Goal: Communication & Community: Share content

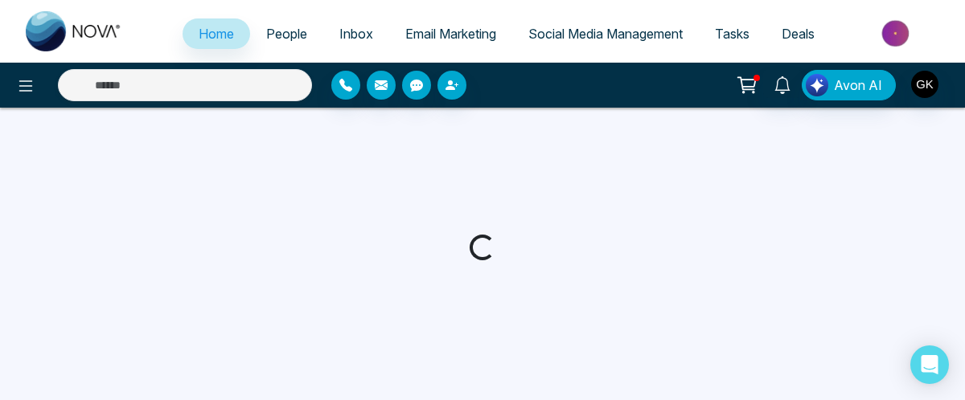
select select "*"
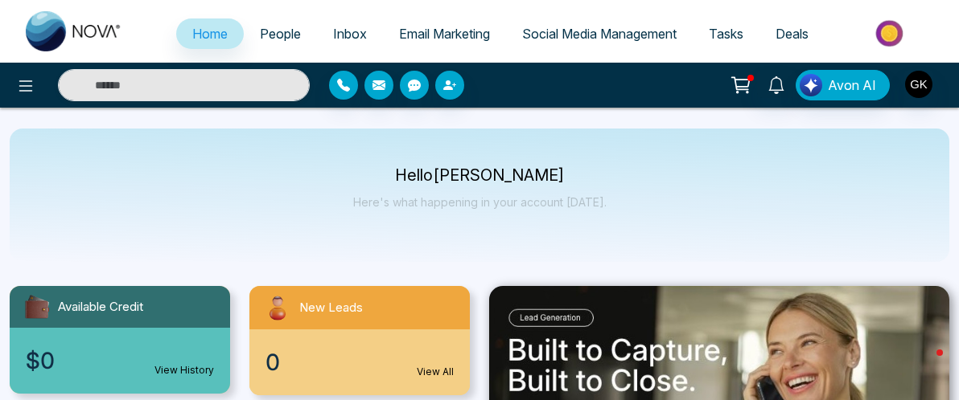
click at [618, 33] on span "Social Media Management" at bounding box center [599, 34] width 154 height 16
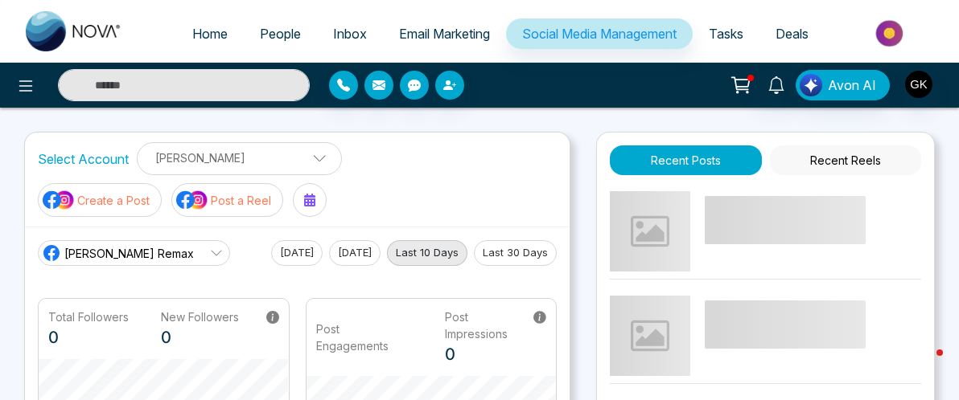
click at [313, 153] on p "[PERSON_NAME]" at bounding box center [239, 158] width 184 height 27
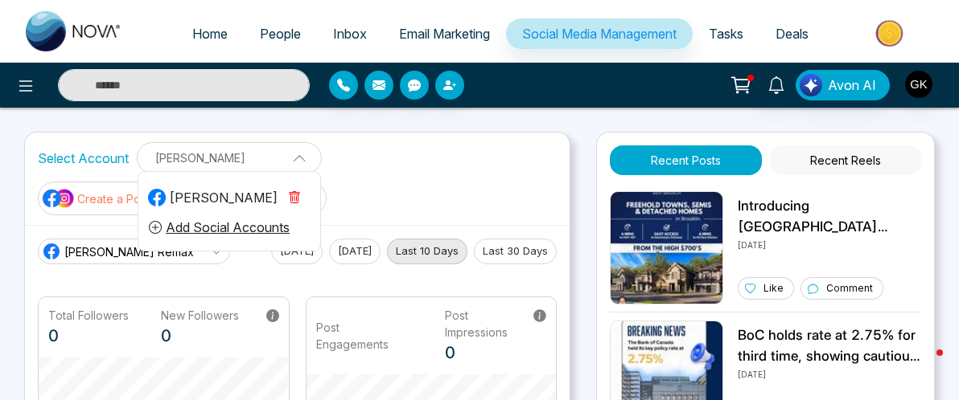
click at [247, 200] on div "[PERSON_NAME]" at bounding box center [212, 197] width 129 height 19
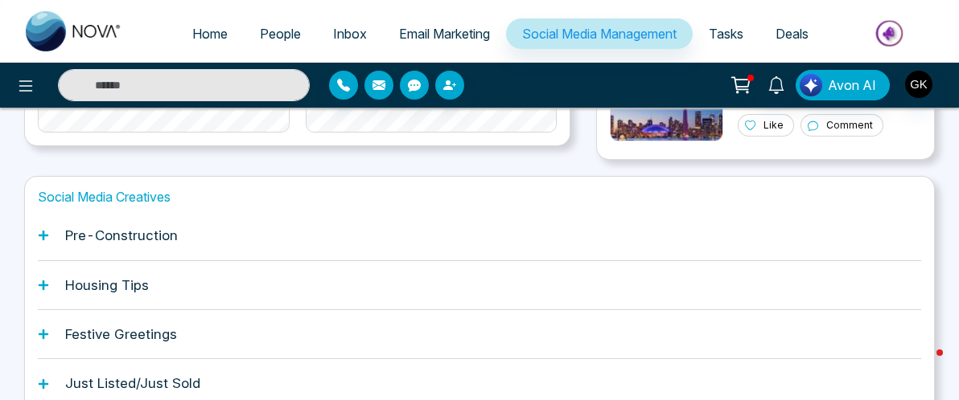
scroll to position [559, 0]
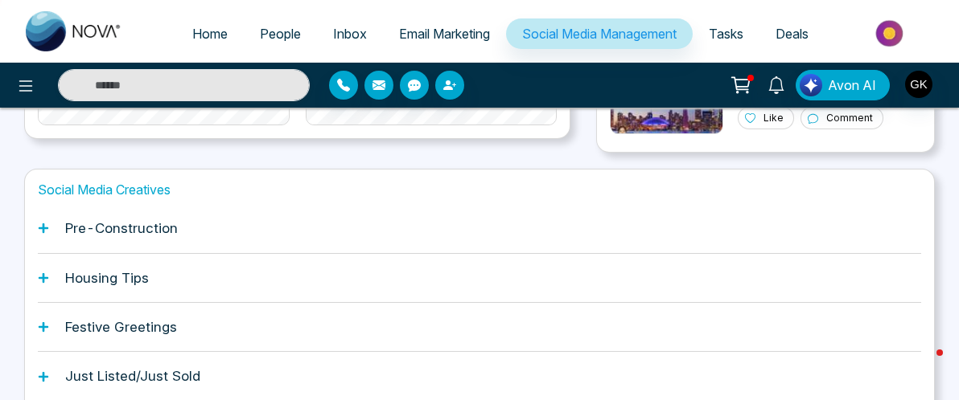
click at [43, 278] on icon at bounding box center [44, 278] width 10 height 10
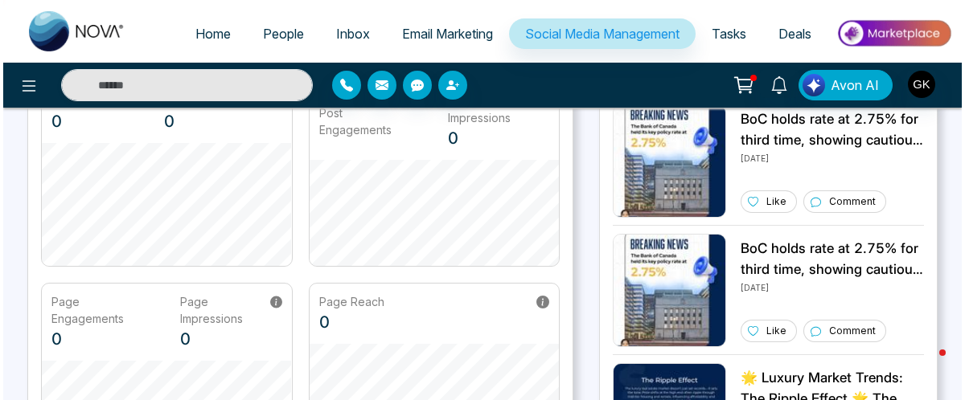
scroll to position [0, 0]
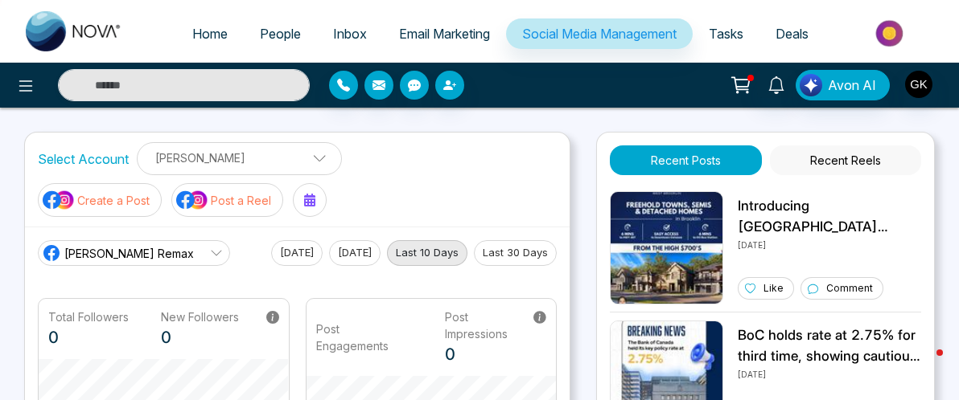
click at [117, 200] on p "Create a Post" at bounding box center [113, 200] width 72 height 17
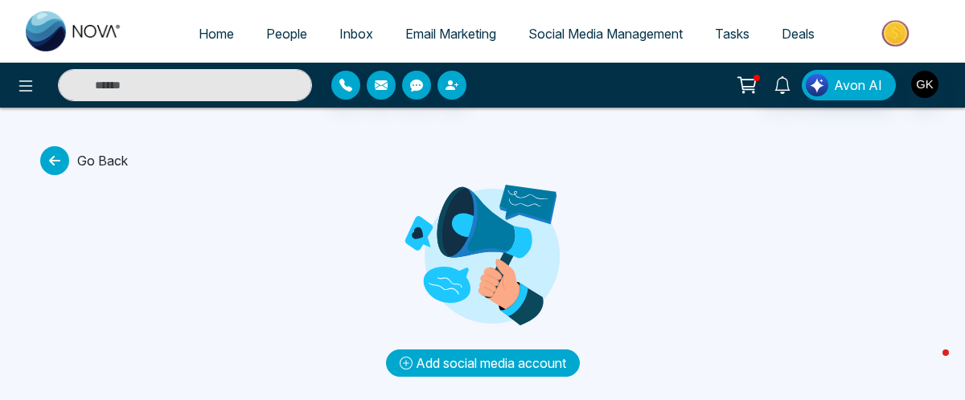
click at [478, 365] on button "Add social media account" at bounding box center [483, 363] width 194 height 27
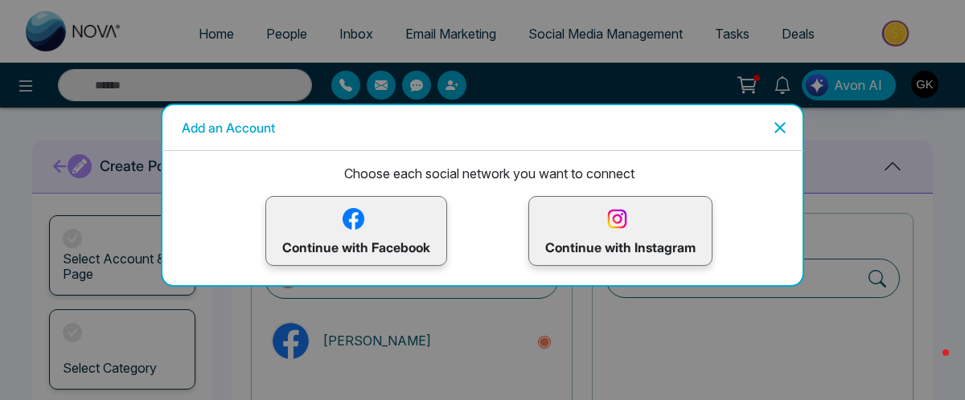
click at [373, 225] on p "Continue with Facebook" at bounding box center [356, 231] width 148 height 52
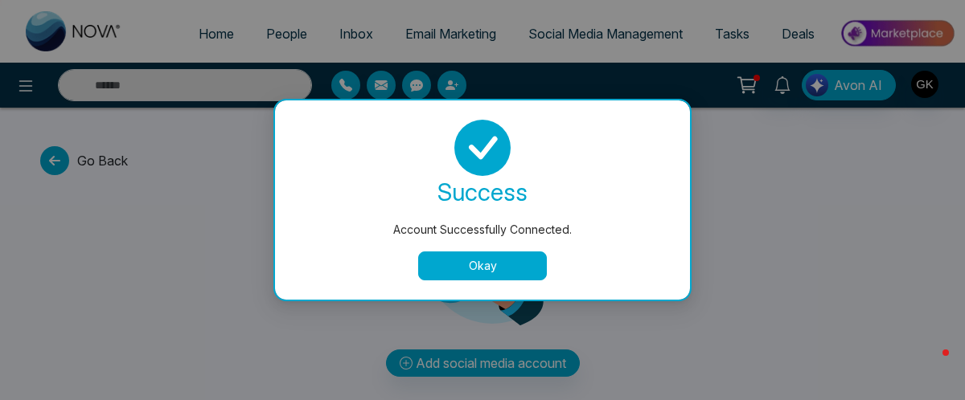
click at [513, 271] on button "Okay" at bounding box center [482, 266] width 129 height 29
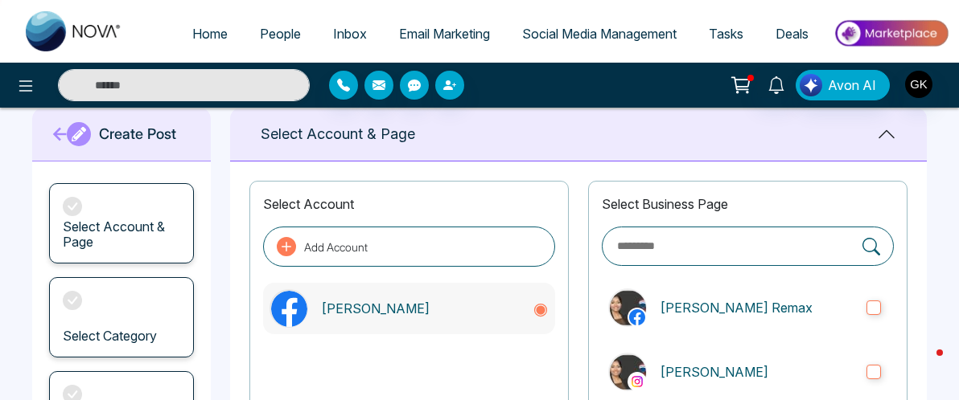
scroll to position [83, 0]
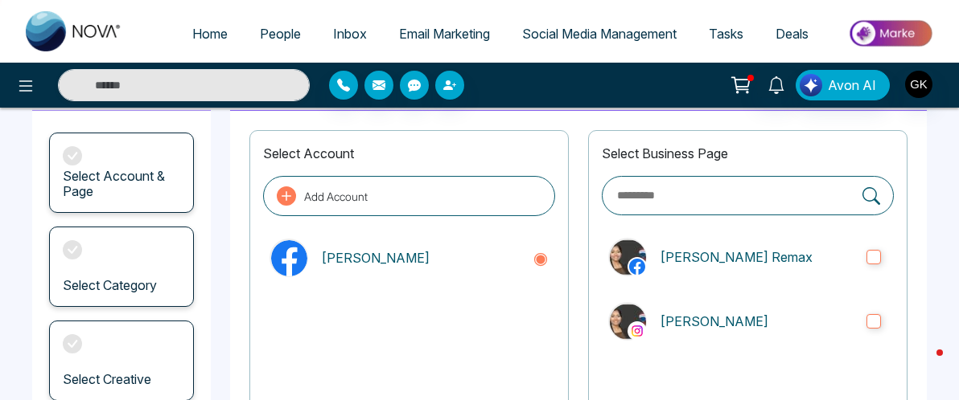
click at [635, 30] on span "Social Media Management" at bounding box center [599, 34] width 154 height 16
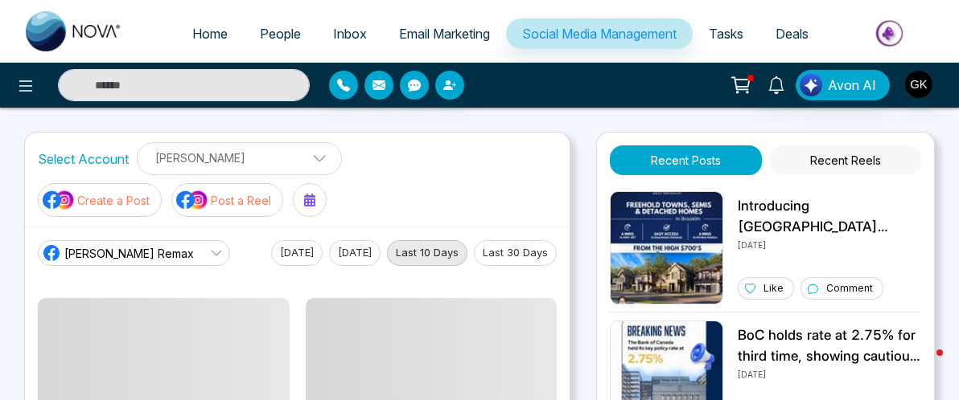
click at [133, 200] on p "Create a Post" at bounding box center [113, 200] width 72 height 17
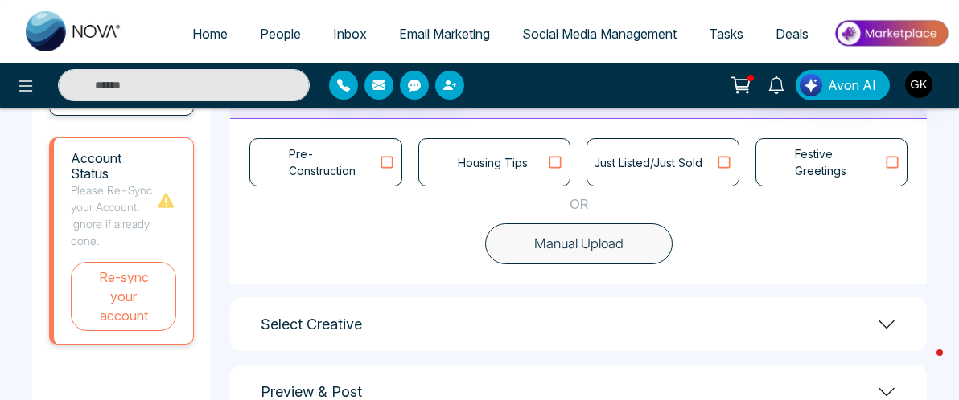
scroll to position [463, 0]
click at [797, 158] on p "Festive Greetings" at bounding box center [838, 162] width 89 height 34
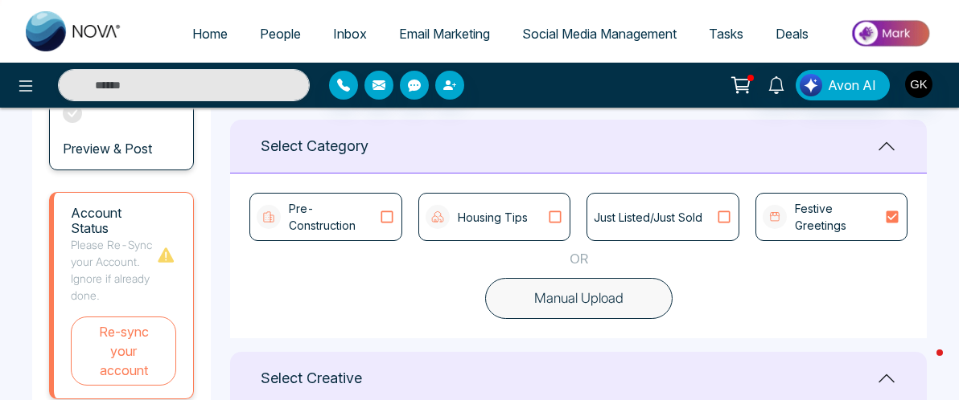
scroll to position [396, 0]
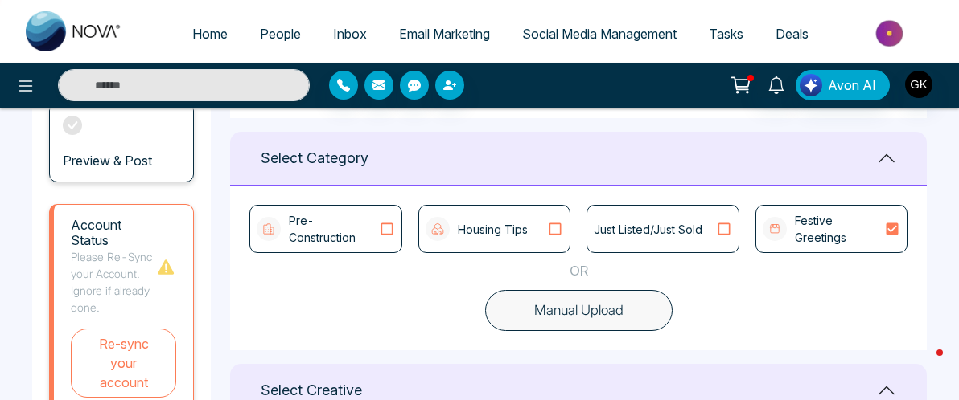
click at [478, 233] on p "Housing Tips" at bounding box center [493, 229] width 70 height 17
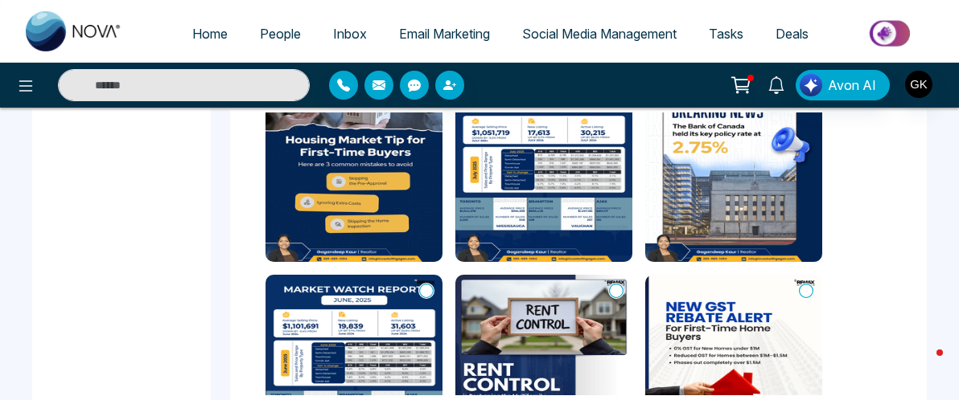
scroll to position [36, 0]
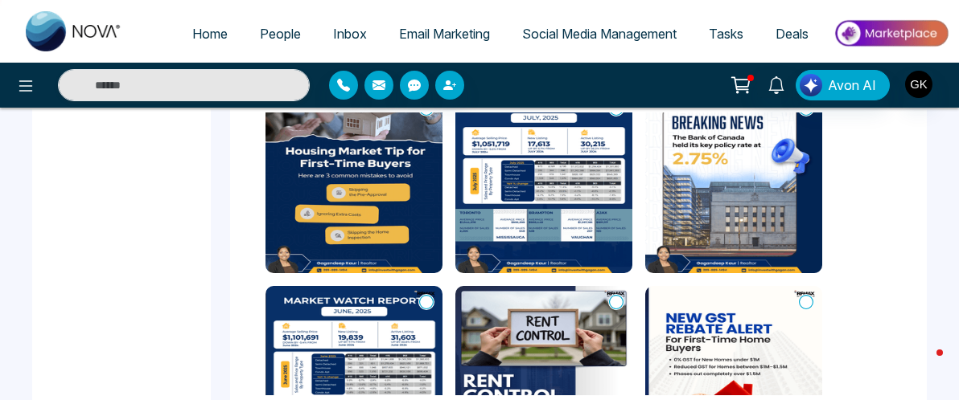
click at [384, 246] on img at bounding box center [353, 182] width 177 height 181
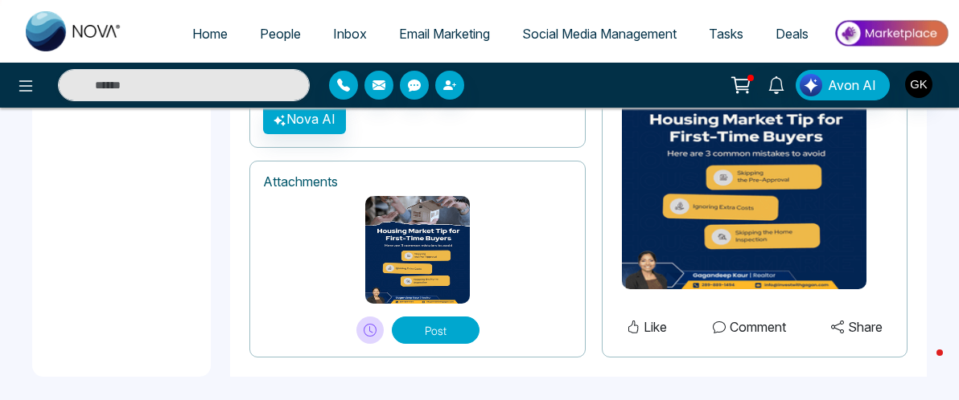
scroll to position [1362, 0]
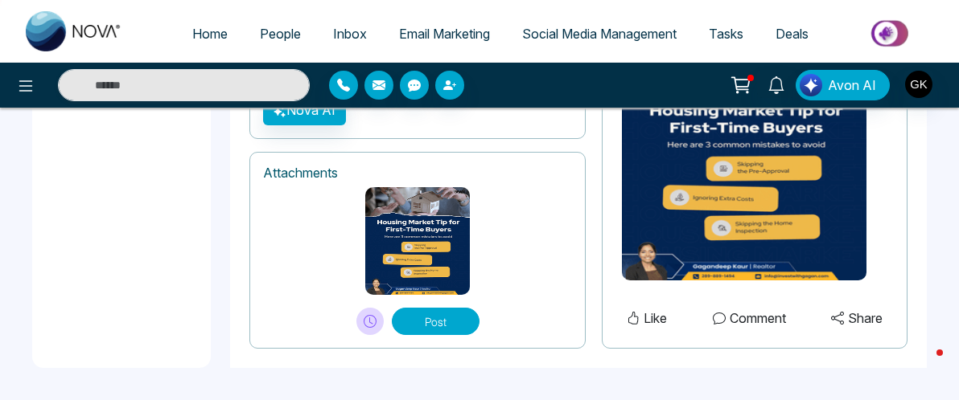
click at [441, 320] on button "Post" at bounding box center [436, 321] width 88 height 27
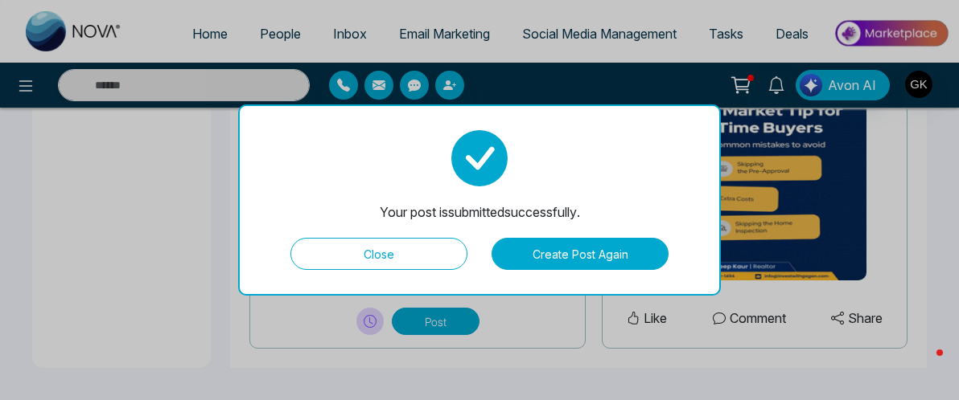
click at [574, 247] on button "Create Post Again" at bounding box center [579, 254] width 177 height 32
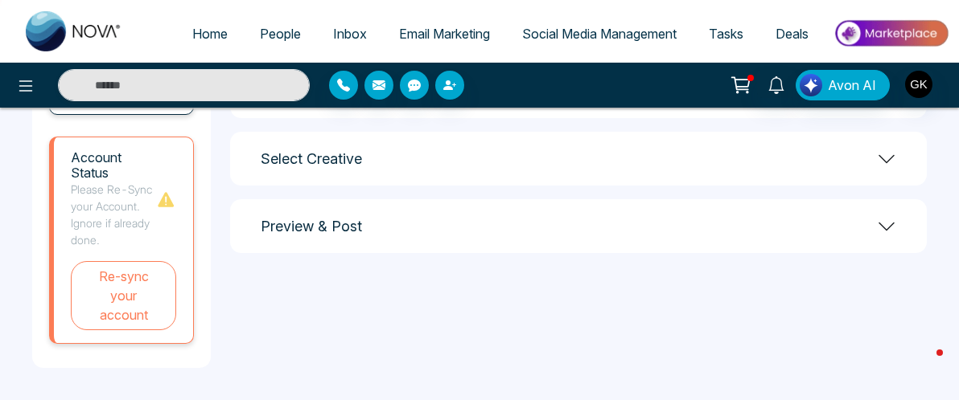
scroll to position [463, 0]
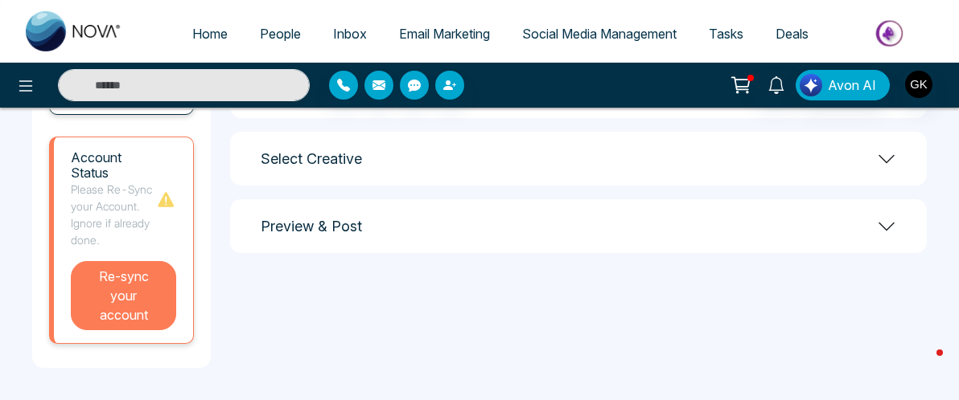
click at [126, 305] on button "Re-sync your account" at bounding box center [123, 295] width 105 height 69
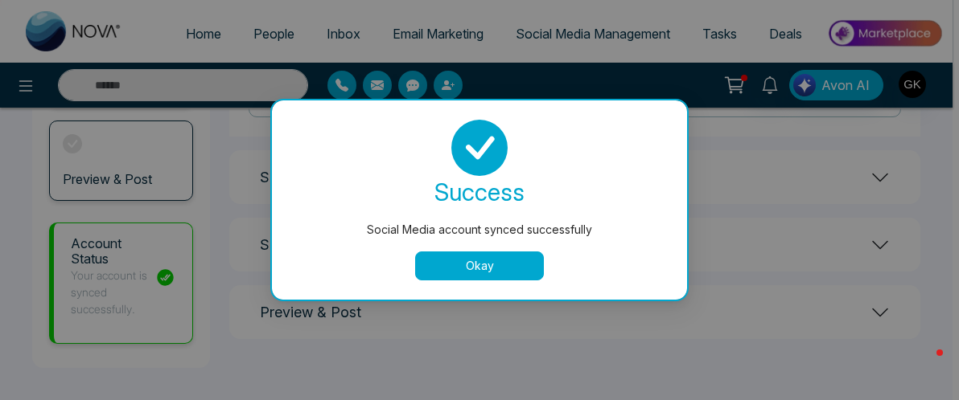
scroll to position [377, 0]
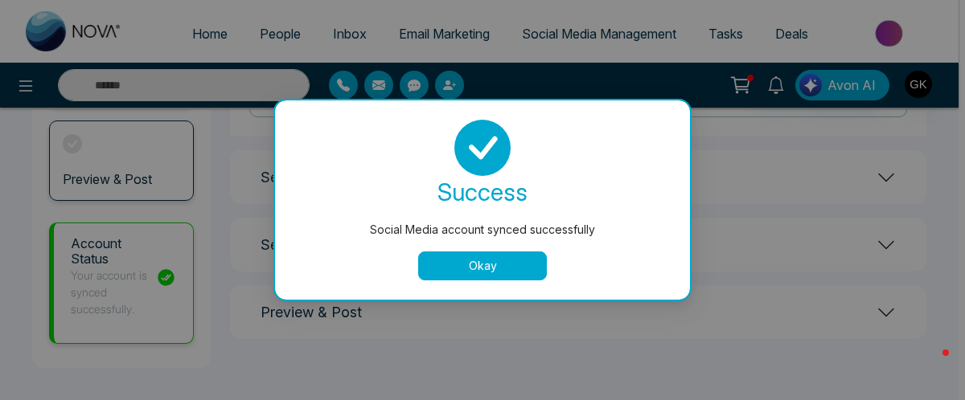
click at [511, 258] on button "Okay" at bounding box center [482, 266] width 129 height 29
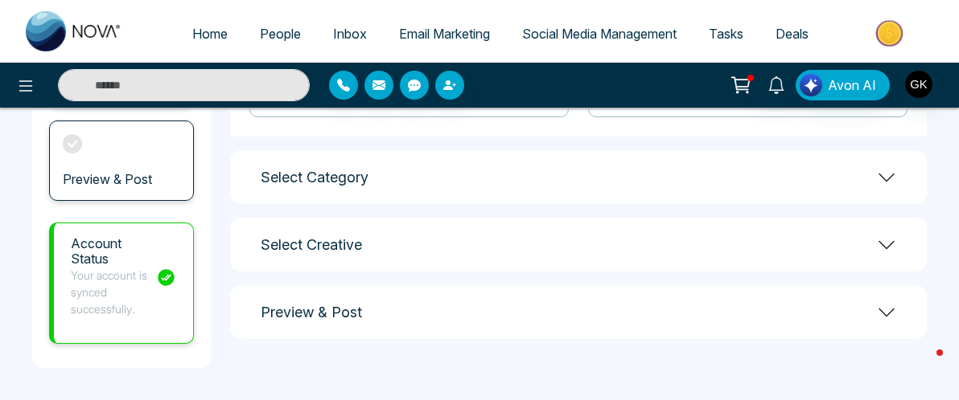
scroll to position [372, 0]
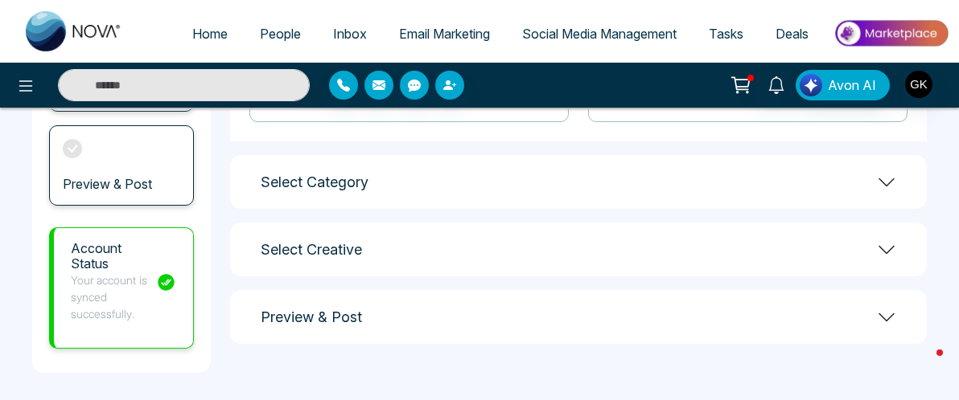
click at [398, 189] on div "Select Category" at bounding box center [578, 182] width 696 height 54
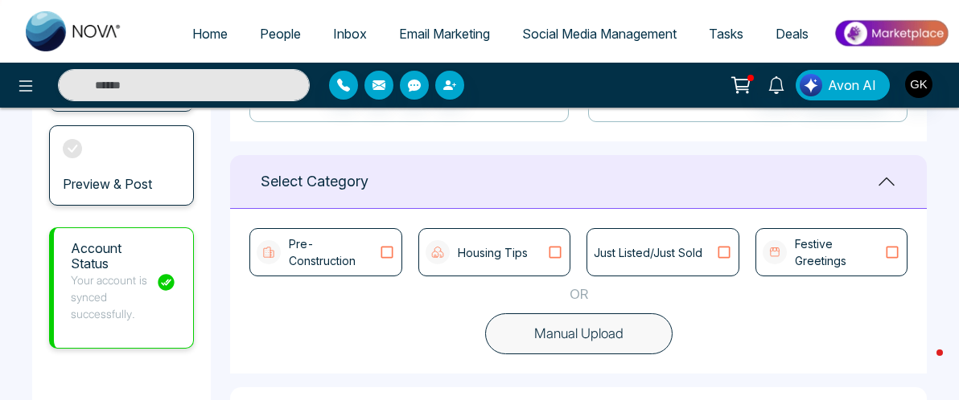
click at [371, 257] on p "Pre-Construction" at bounding box center [333, 253] width 89 height 34
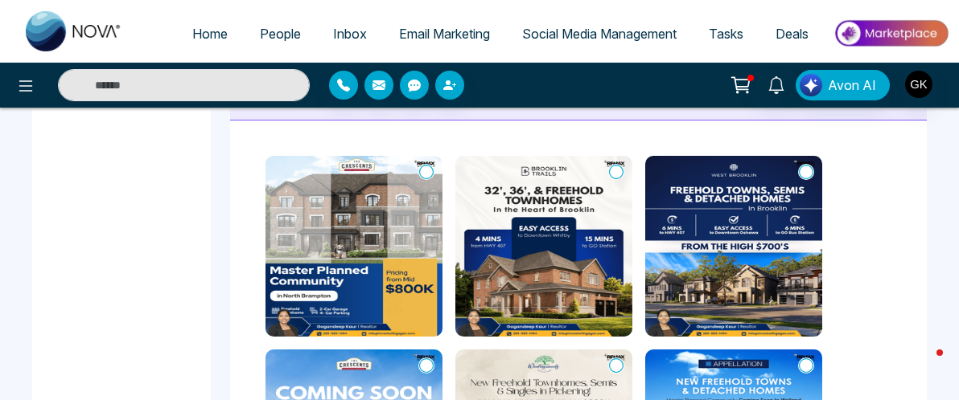
scroll to position [701, 0]
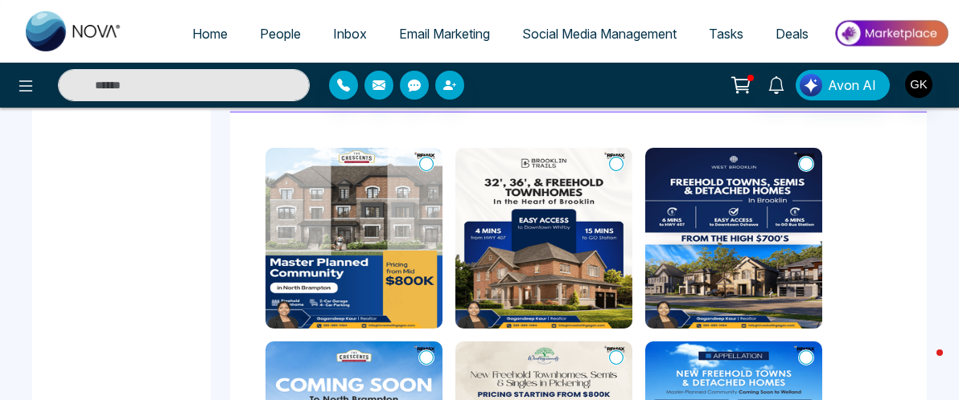
click at [370, 310] on img at bounding box center [353, 238] width 177 height 181
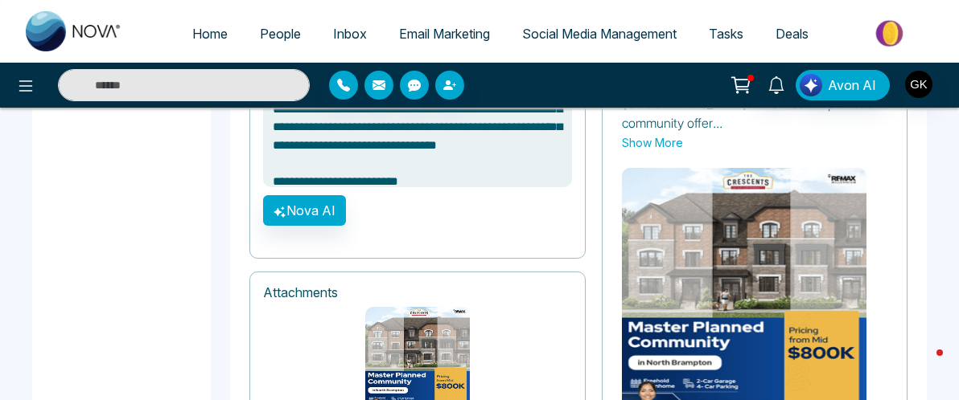
scroll to position [1324, 0]
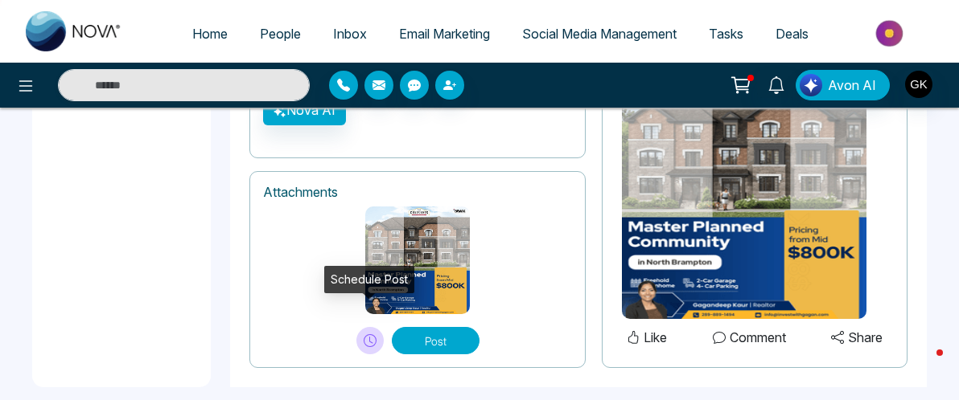
click at [375, 335] on icon at bounding box center [369, 341] width 13 height 13
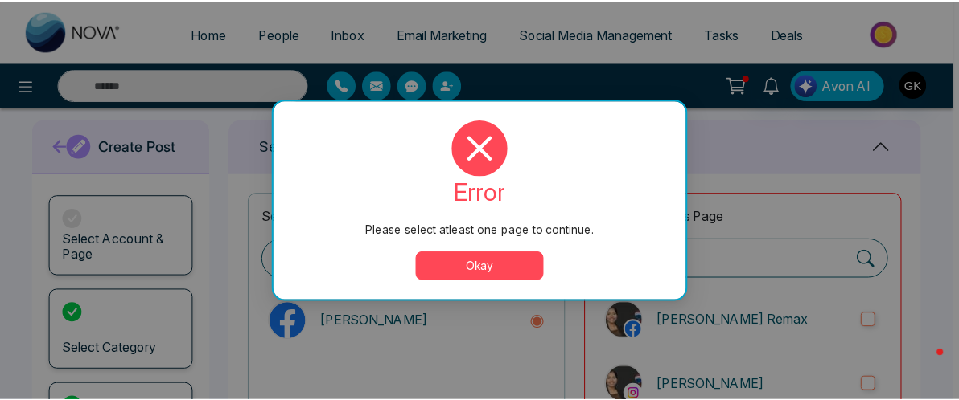
scroll to position [0, 0]
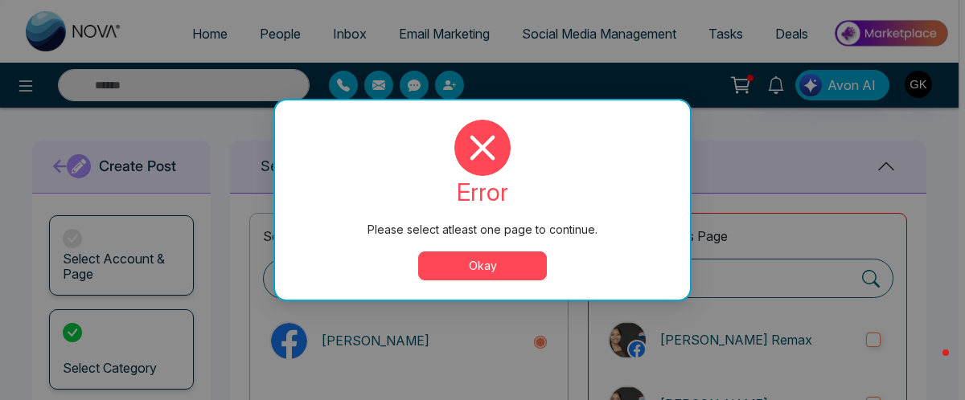
click at [456, 269] on button "Okay" at bounding box center [482, 266] width 129 height 29
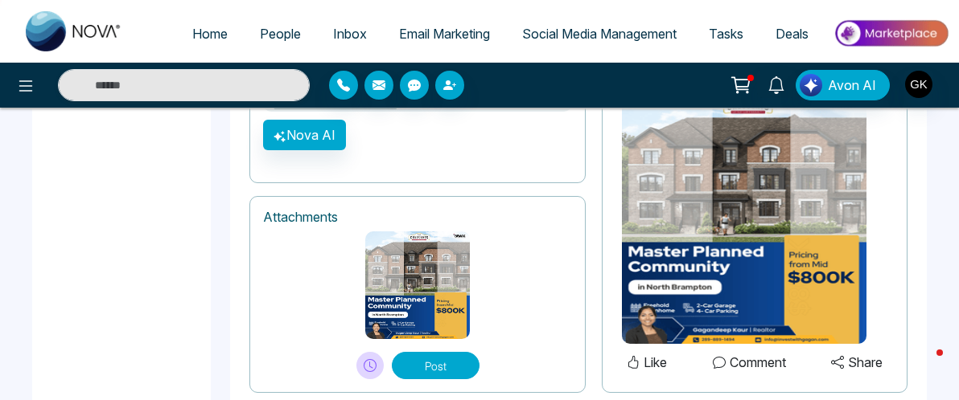
scroll to position [1324, 0]
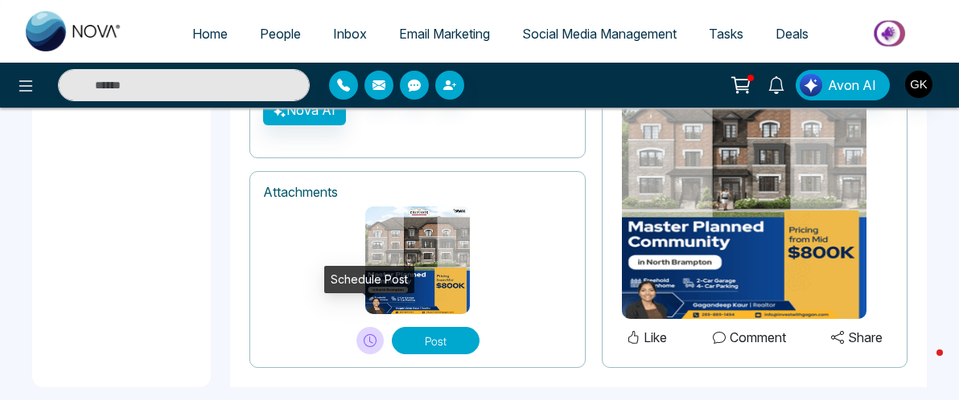
click at [369, 335] on icon at bounding box center [369, 341] width 13 height 13
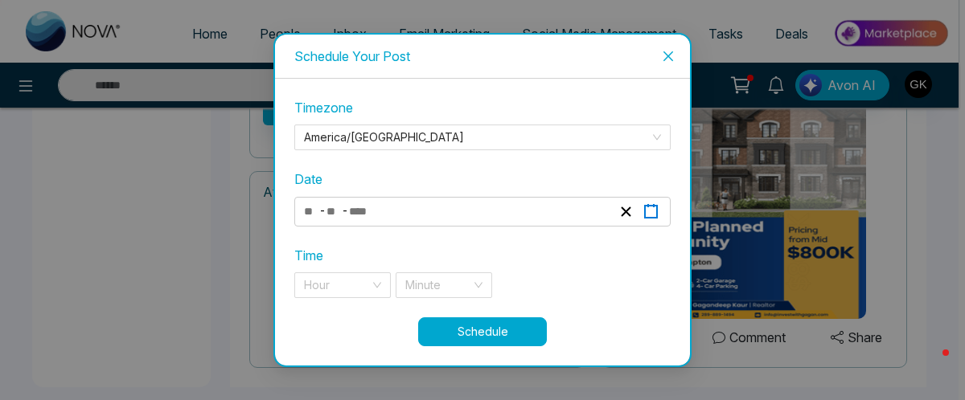
click at [655, 211] on icon "button" at bounding box center [650, 211] width 15 height 15
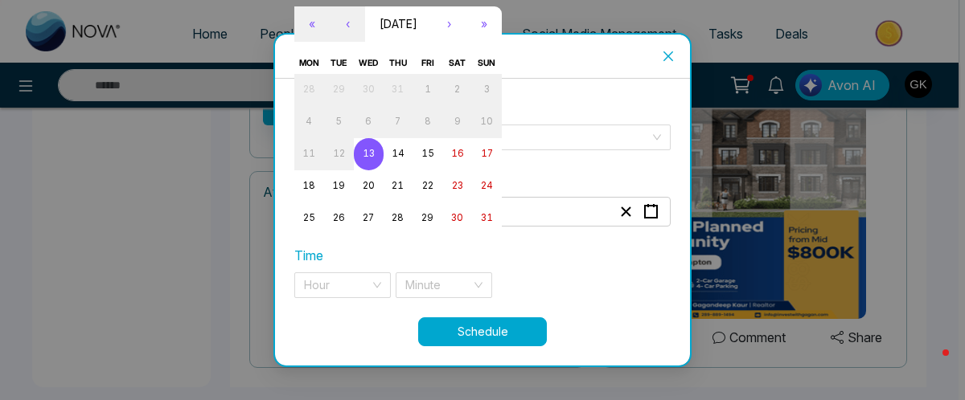
click at [677, 58] on span "Close" at bounding box center [668, 56] width 43 height 43
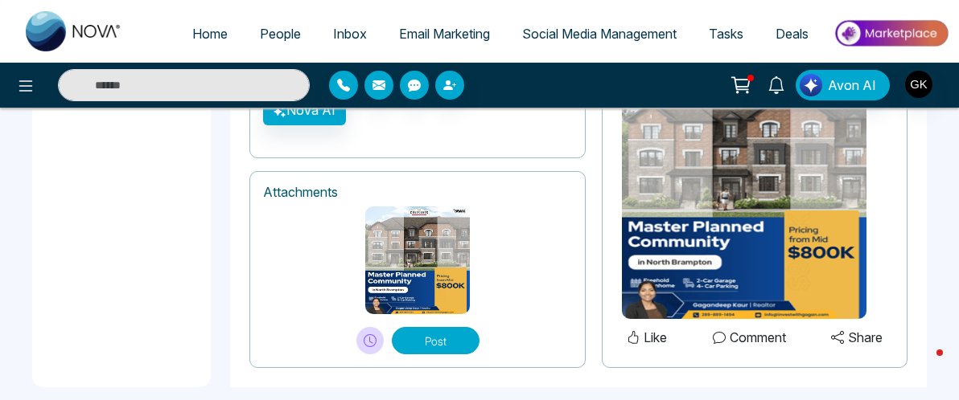
click at [449, 327] on button "Post" at bounding box center [436, 340] width 88 height 27
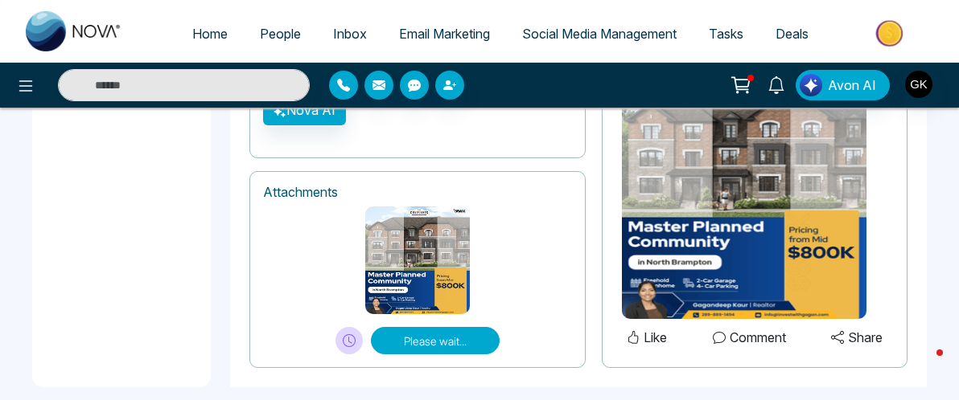
type textarea "**********"
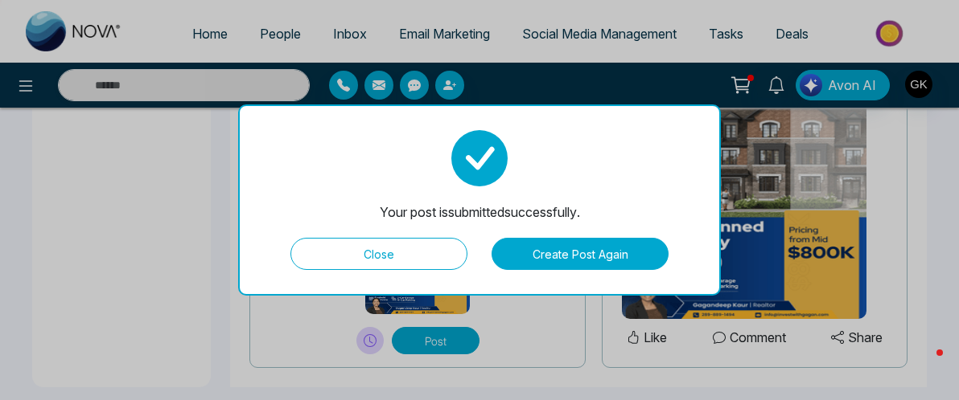
click at [424, 259] on button "Close" at bounding box center [378, 254] width 177 height 32
